Goal: Check status: Check status

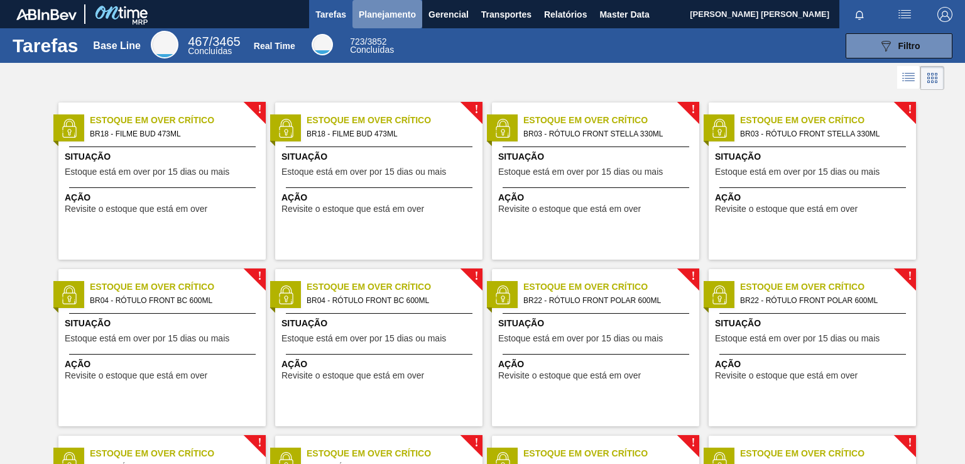
click at [402, 13] on span "Planejamento" at bounding box center [387, 14] width 57 height 15
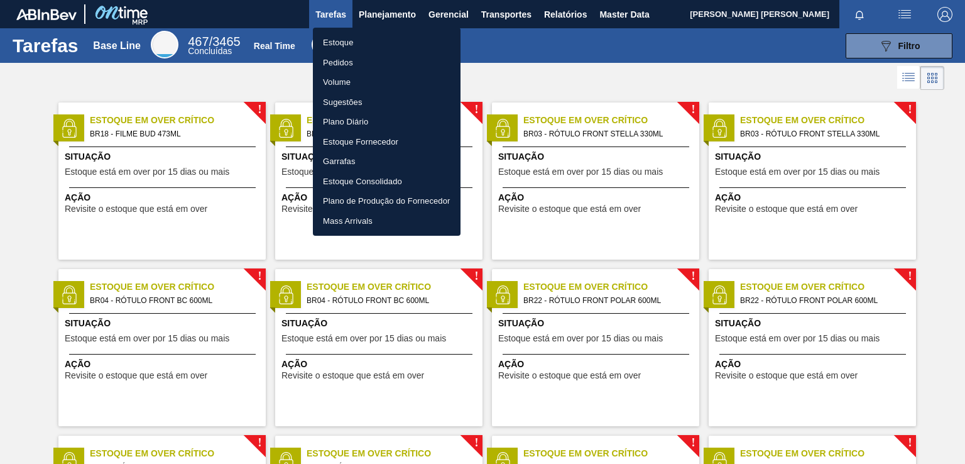
click at [343, 62] on li "Pedidos" at bounding box center [387, 63] width 148 height 20
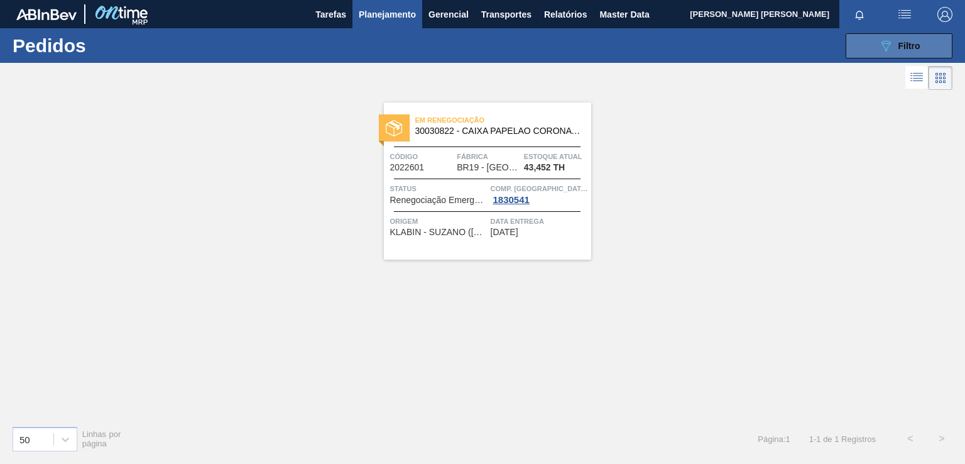
click at [928, 52] on button "089F7B8B-B2A5-4AFE-B5C0-19BA573D28AC Filtro" at bounding box center [899, 45] width 107 height 25
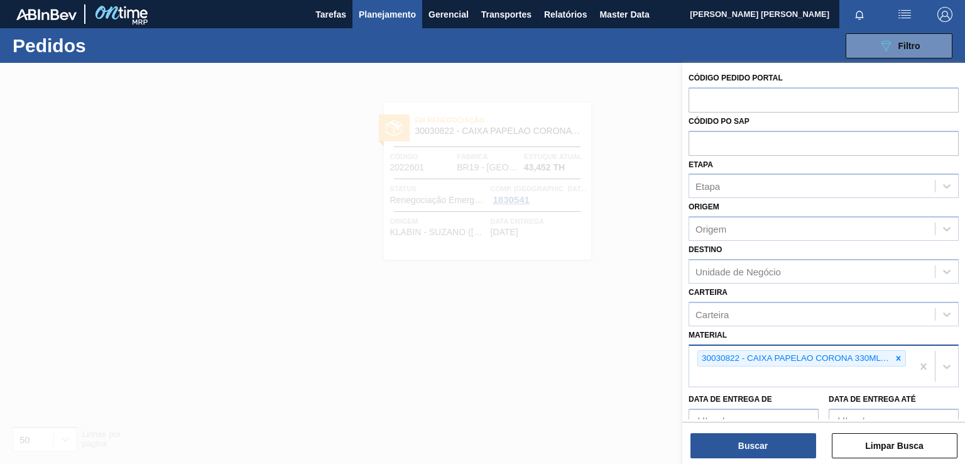
click at [897, 356] on icon at bounding box center [899, 358] width 4 height 4
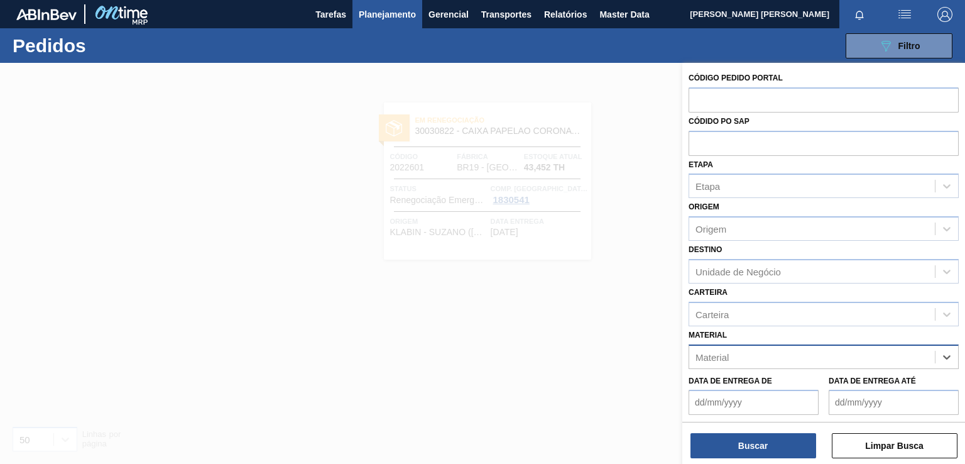
paste input "30030668"
type input "30030668"
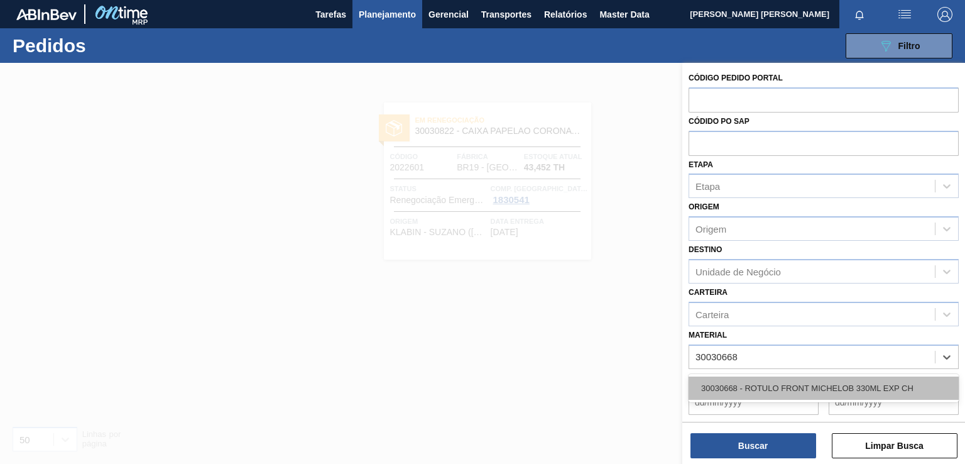
click at [772, 379] on div "30030668 - ROTULO FRONT MICHELOB 330ML EXP CH" at bounding box center [824, 387] width 270 height 23
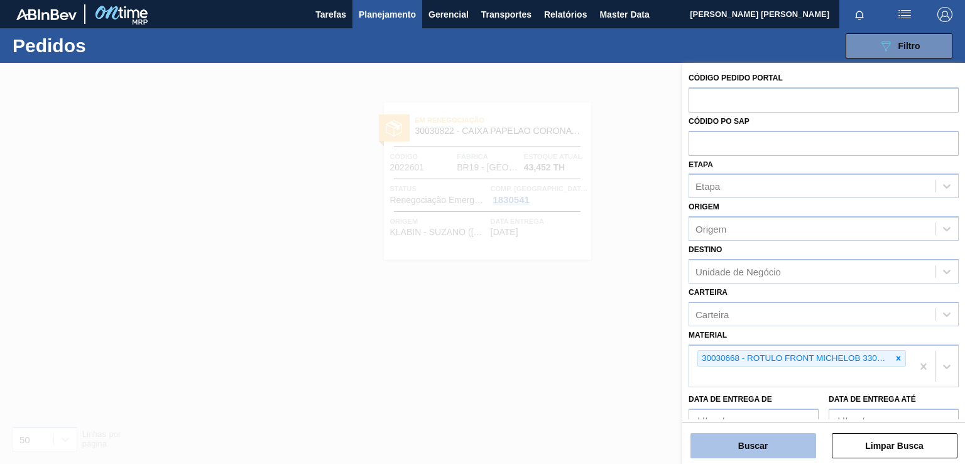
click at [742, 442] on button "Buscar" at bounding box center [754, 445] width 126 height 25
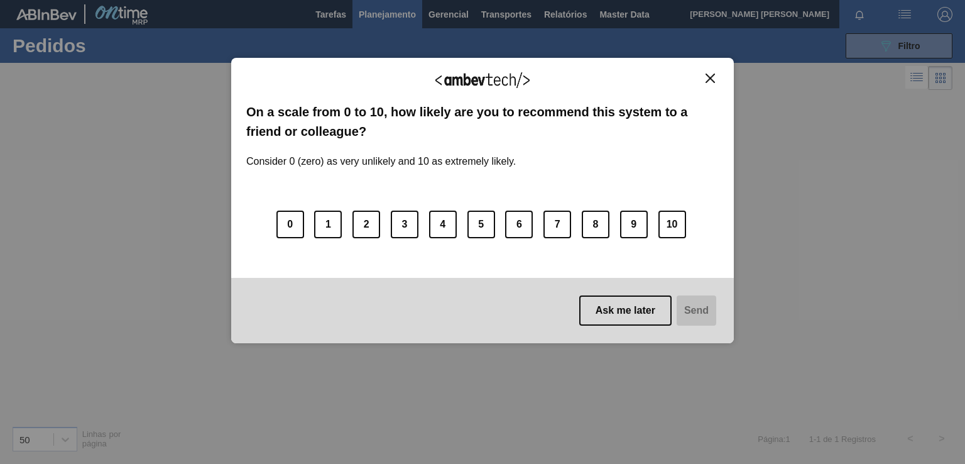
click at [709, 80] on img "Close" at bounding box center [710, 78] width 9 height 9
click at [710, 80] on img "Close" at bounding box center [710, 78] width 9 height 9
click at [714, 79] on img "Close" at bounding box center [710, 78] width 9 height 9
